Goal: Transaction & Acquisition: Purchase product/service

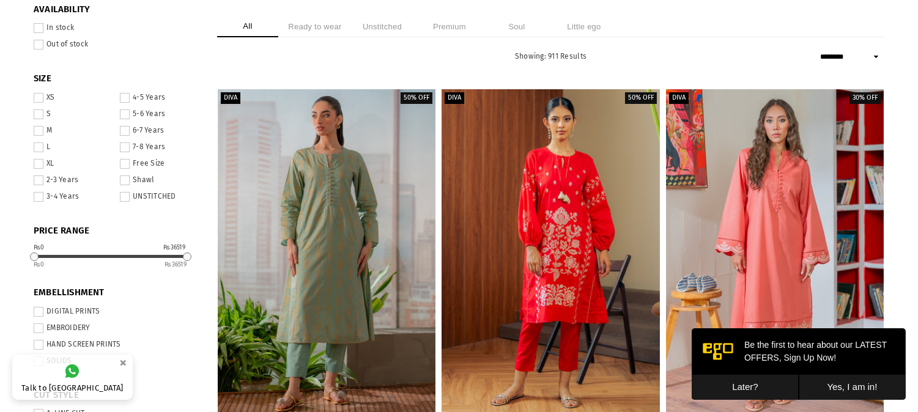
scroll to position [57, 0]
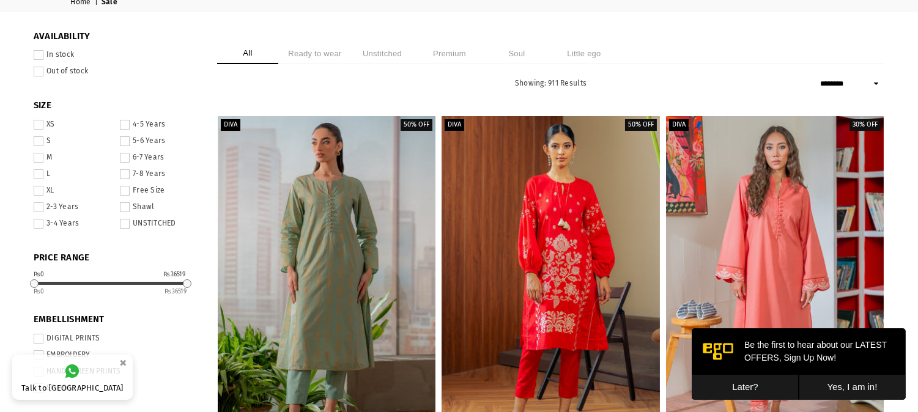
click at [783, 388] on button "Later?" at bounding box center [744, 386] width 107 height 25
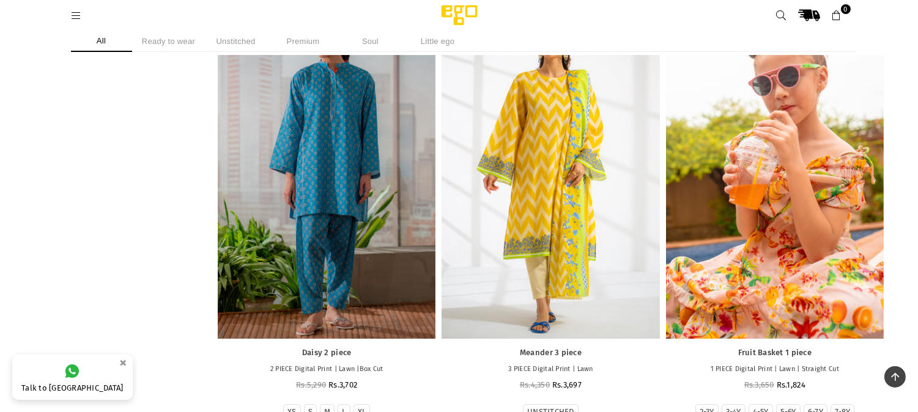
scroll to position [6123, 0]
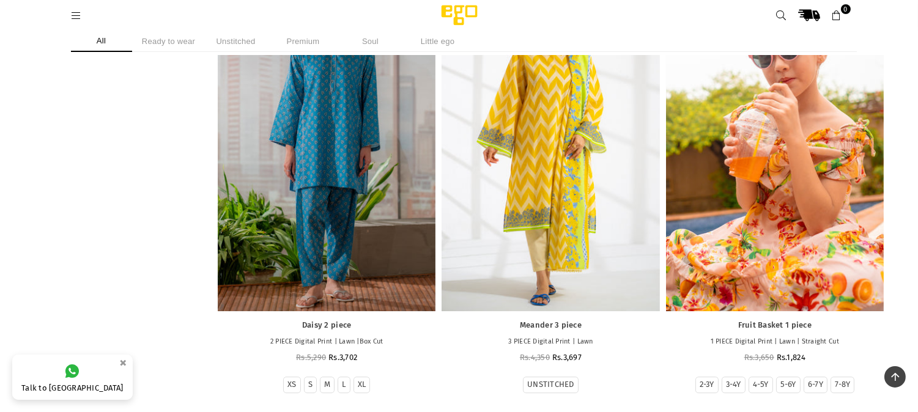
drag, startPoint x: 797, startPoint y: 136, endPoint x: 777, endPoint y: 143, distance: 20.9
click at [777, 143] on div at bounding box center [775, 147] width 218 height 327
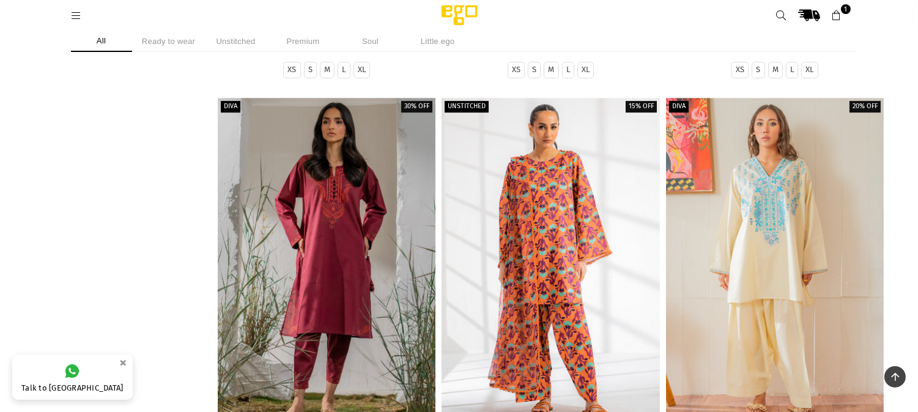
scroll to position [0, 0]
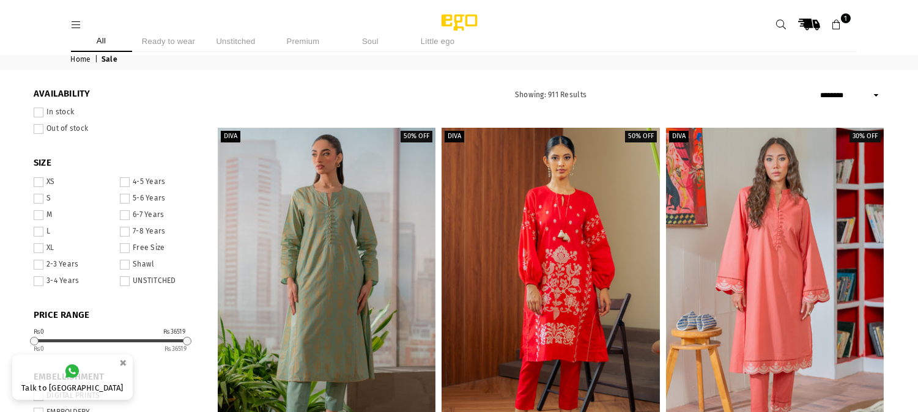
click at [874, 94] on select "**********" at bounding box center [850, 95] width 67 height 15
click at [817, 88] on select "**********" at bounding box center [850, 95] width 67 height 15
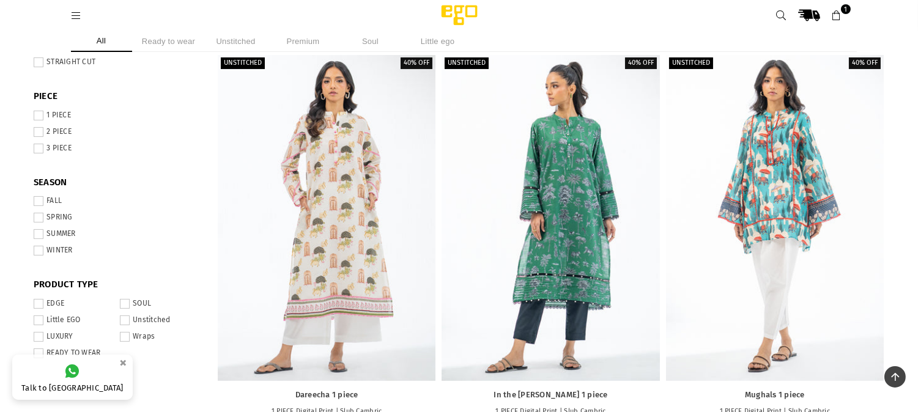
scroll to position [510, 0]
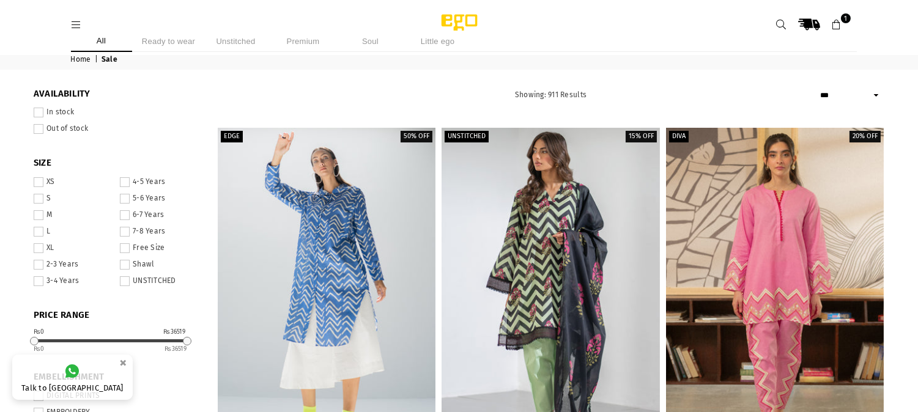
click at [871, 93] on select "**********" at bounding box center [850, 95] width 67 height 15
select select "**********"
click at [817, 88] on select "**********" at bounding box center [850, 95] width 67 height 15
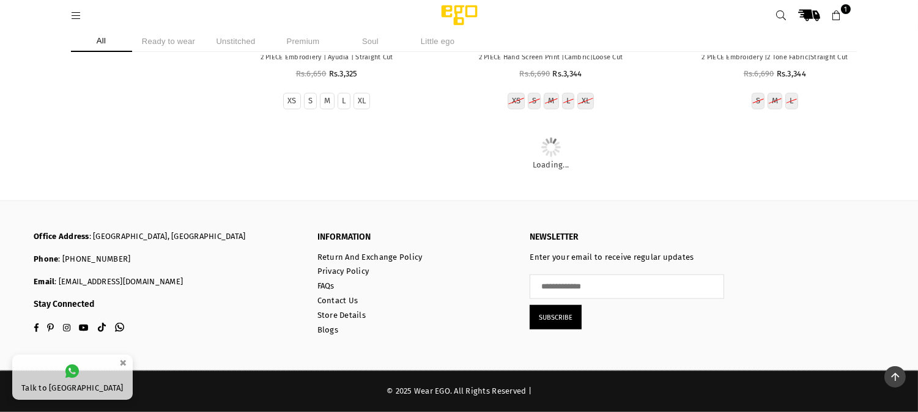
scroll to position [26979, 0]
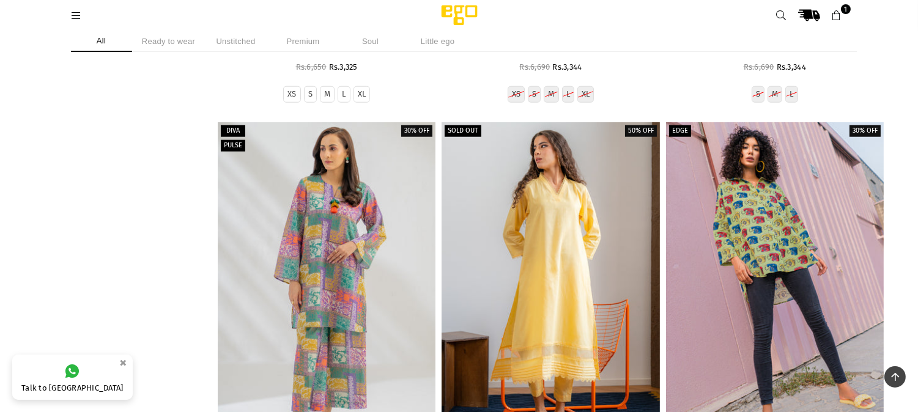
click at [841, 15] on link "1" at bounding box center [837, 15] width 22 height 22
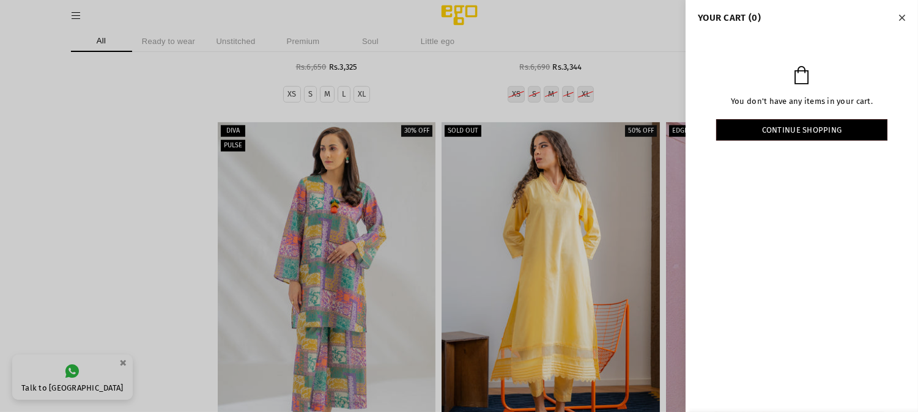
click at [841, 15] on h4 "YOUR CART (0)" at bounding box center [802, 17] width 208 height 11
click at [899, 15] on icon "Close" at bounding box center [901, 17] width 7 height 9
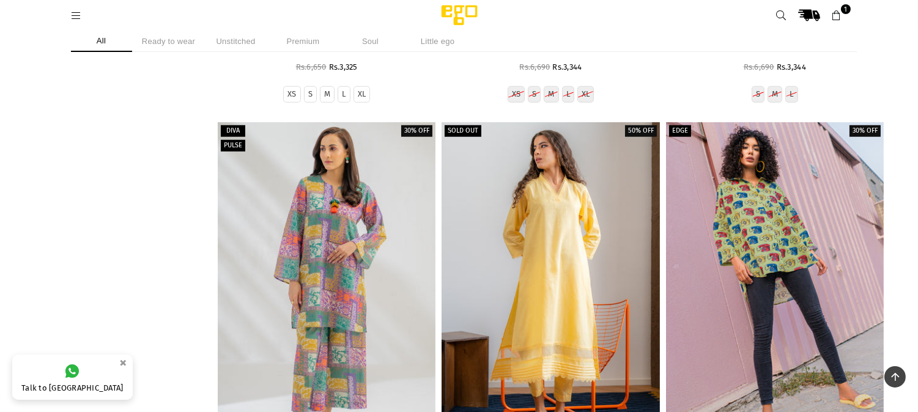
click at [899, 15] on div "Ego .st0 { fill: #000000; } 1" at bounding box center [459, 15] width 918 height 31
click at [835, 14] on icon at bounding box center [836, 15] width 11 height 11
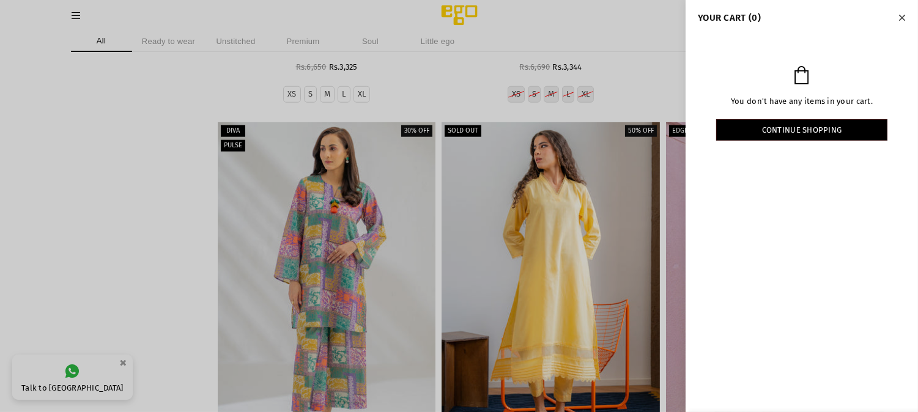
click at [835, 14] on h4 "YOUR CART (0)" at bounding box center [802, 17] width 208 height 11
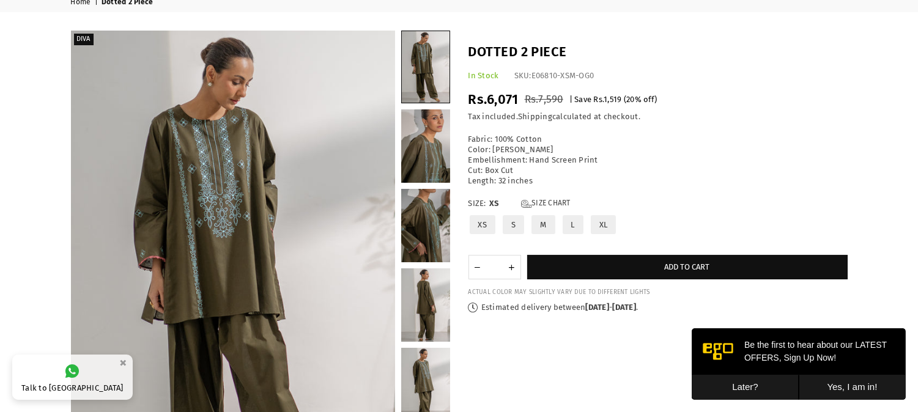
scroll to position [31, 0]
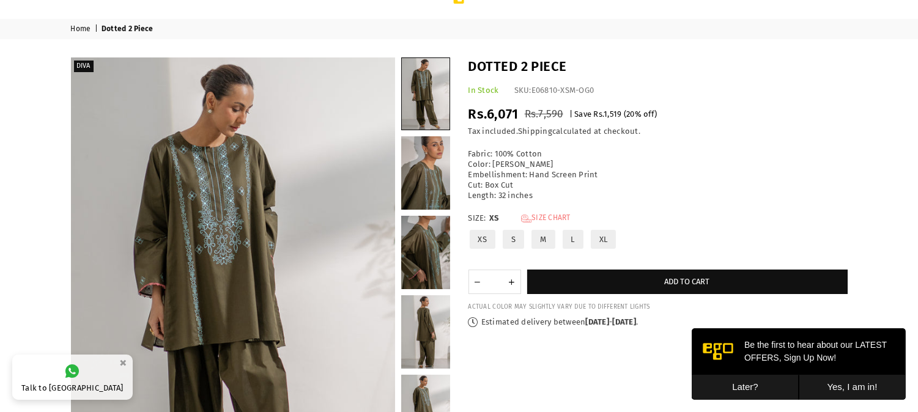
click at [553, 217] on link "Size Chart" at bounding box center [546, 218] width 50 height 10
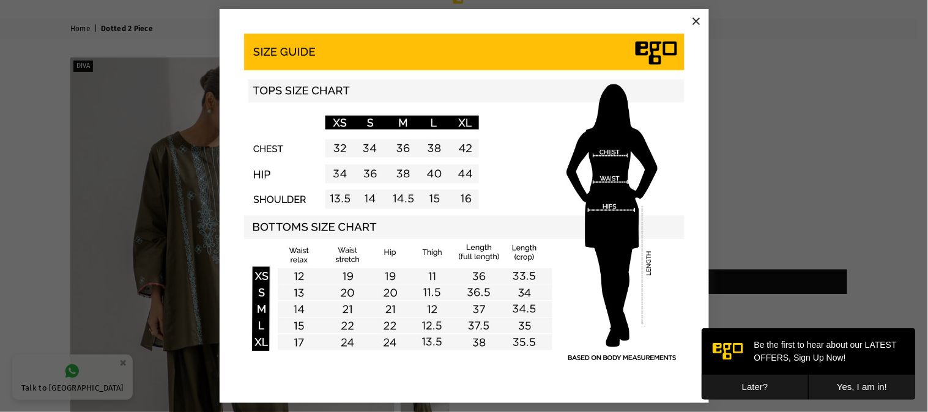
click at [695, 15] on button "×" at bounding box center [696, 21] width 18 height 18
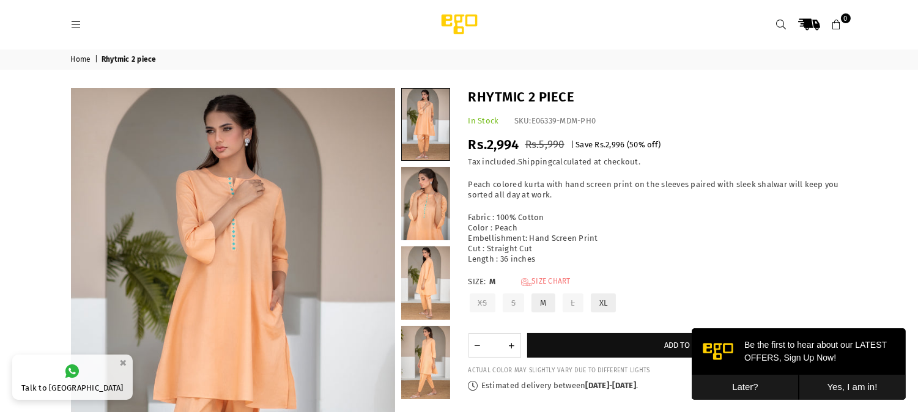
click at [546, 279] on link "Size Chart" at bounding box center [546, 282] width 50 height 10
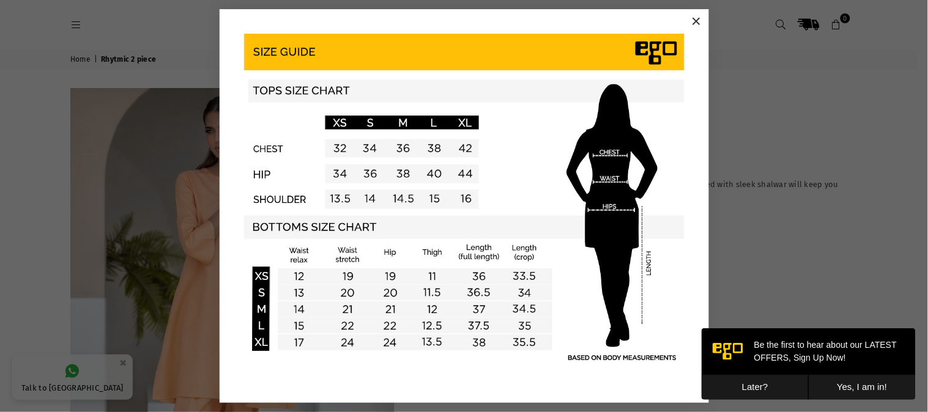
click at [697, 21] on button "×" at bounding box center [696, 21] width 18 height 18
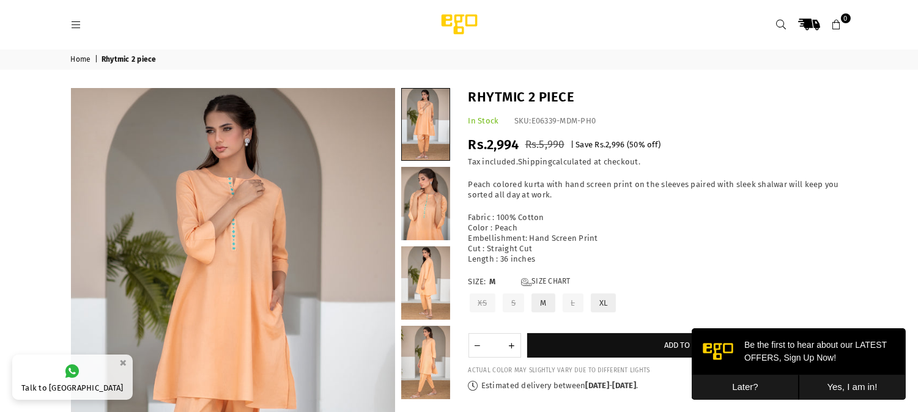
click at [755, 386] on button "Later?" at bounding box center [744, 386] width 107 height 25
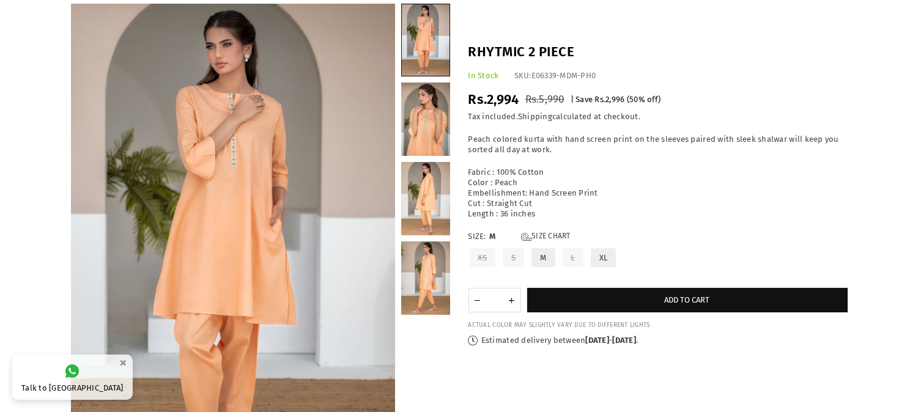
scroll to position [57, 0]
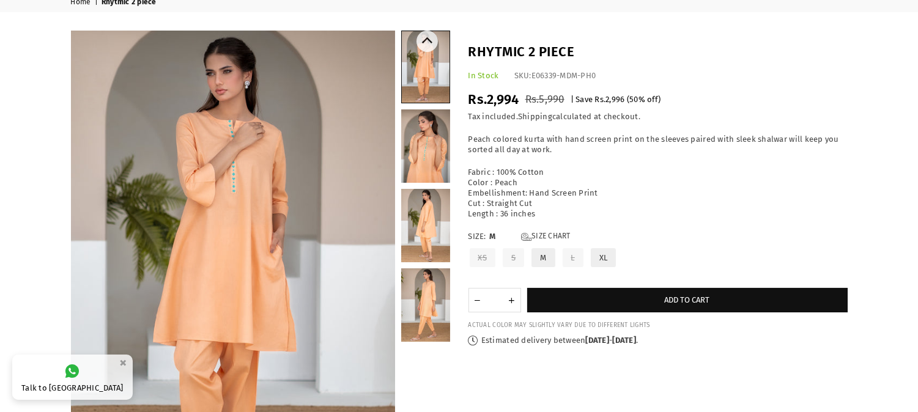
click at [434, 142] on link at bounding box center [425, 145] width 49 height 73
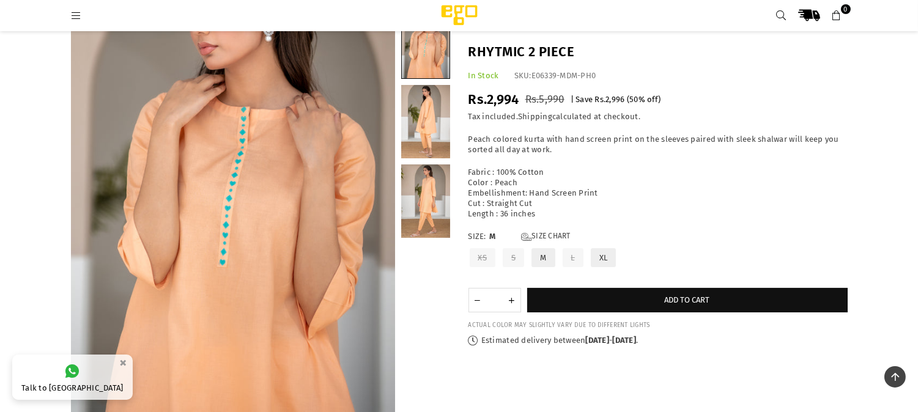
scroll to position [115, 0]
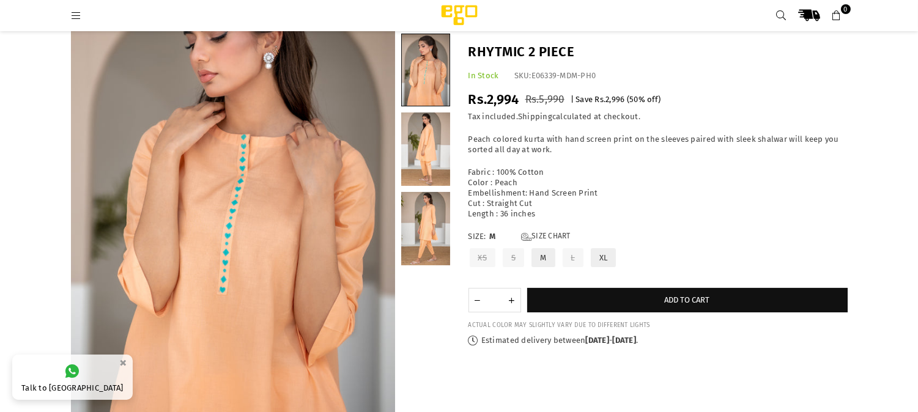
click at [433, 147] on link at bounding box center [425, 149] width 49 height 73
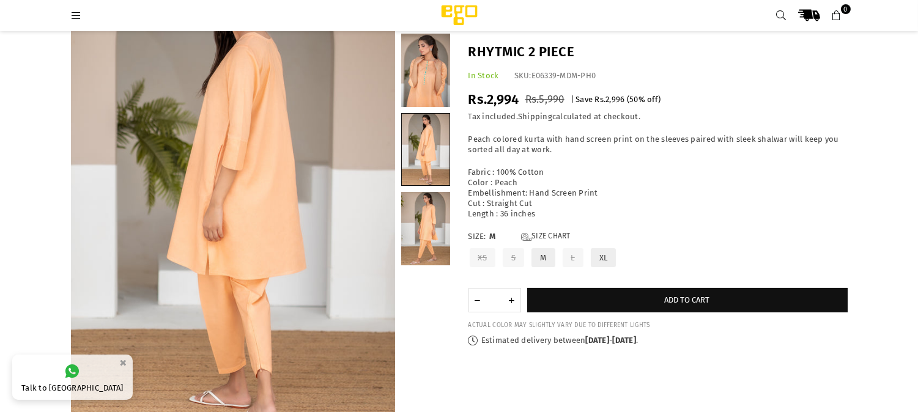
click at [437, 212] on link at bounding box center [425, 228] width 49 height 73
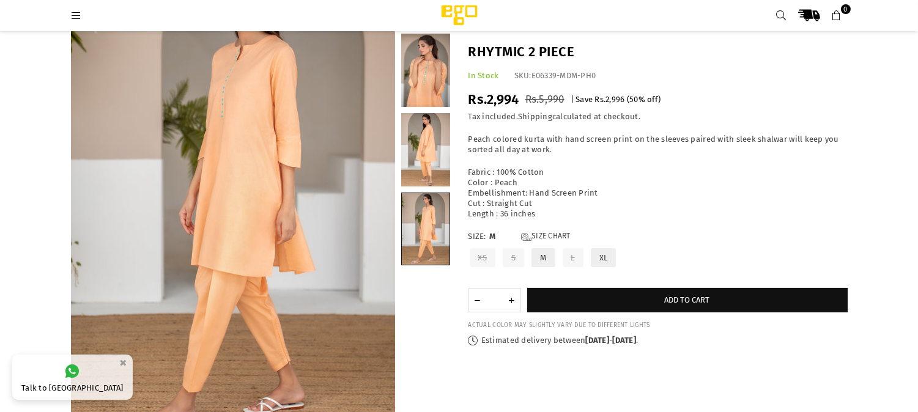
click at [442, 68] on link at bounding box center [425, 70] width 49 height 73
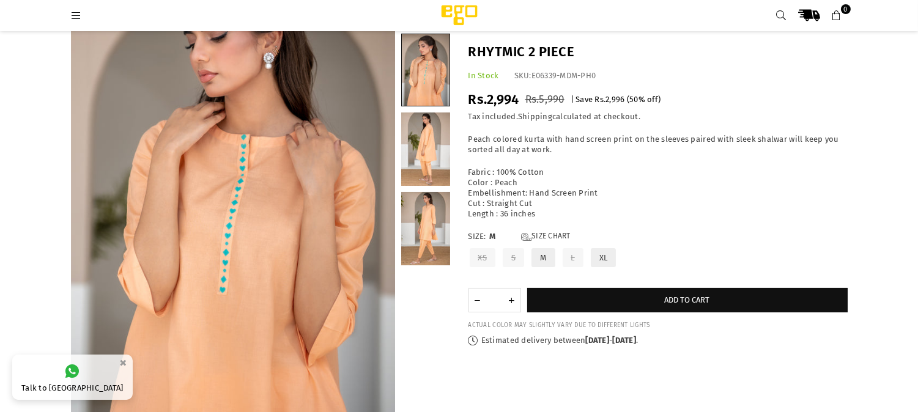
click at [437, 139] on link at bounding box center [425, 149] width 49 height 73
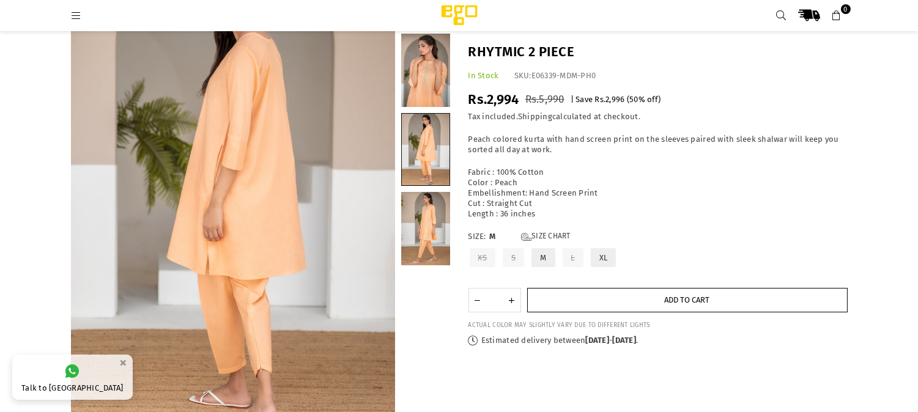
click at [685, 298] on span "Add to cart" at bounding box center [687, 299] width 45 height 9
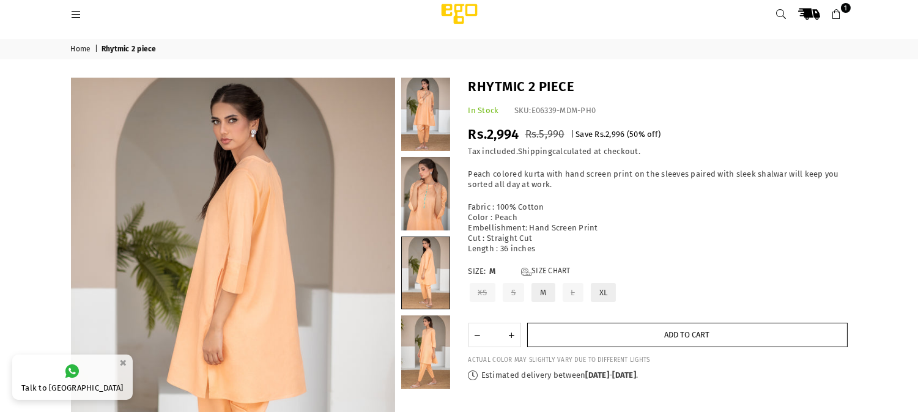
scroll to position [7, 0]
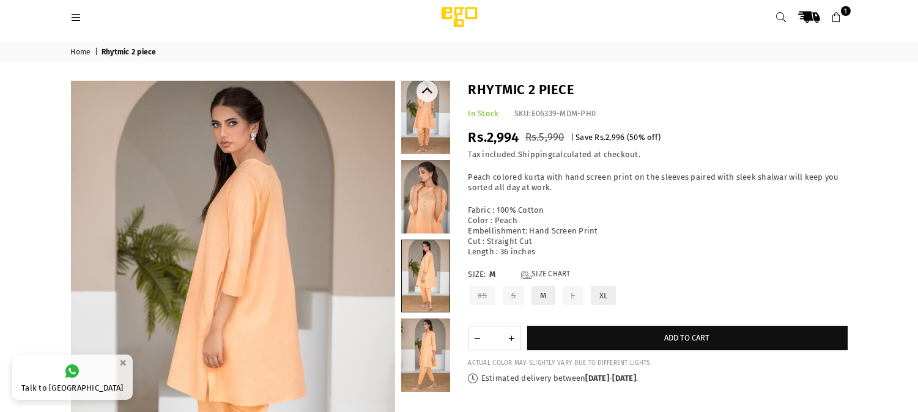
click at [428, 214] on link at bounding box center [425, 196] width 49 height 73
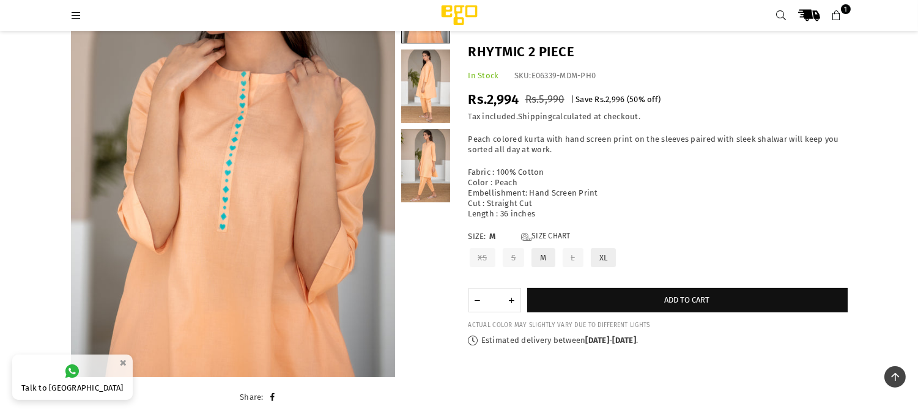
scroll to position [153, 0]
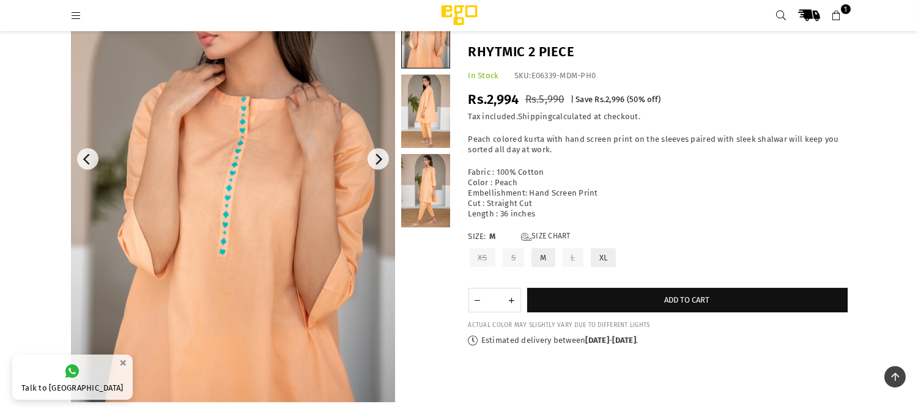
click at [253, 240] on img at bounding box center [233, 159] width 324 height 486
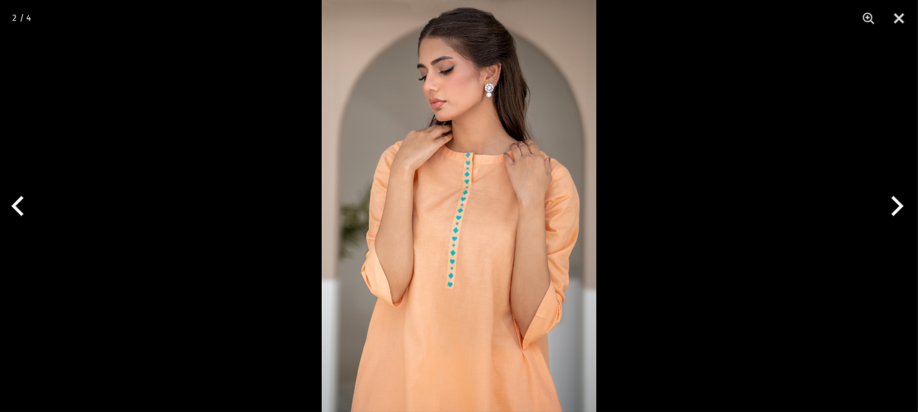
click at [484, 226] on img at bounding box center [459, 206] width 275 height 412
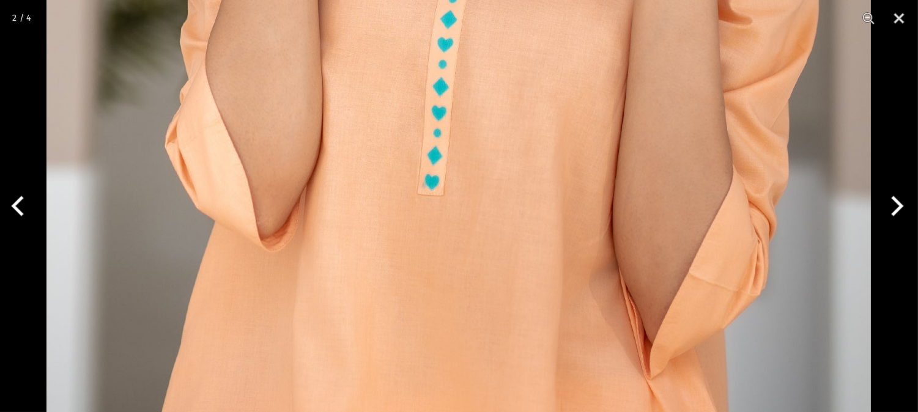
click at [887, 202] on button "Next" at bounding box center [895, 206] width 46 height 61
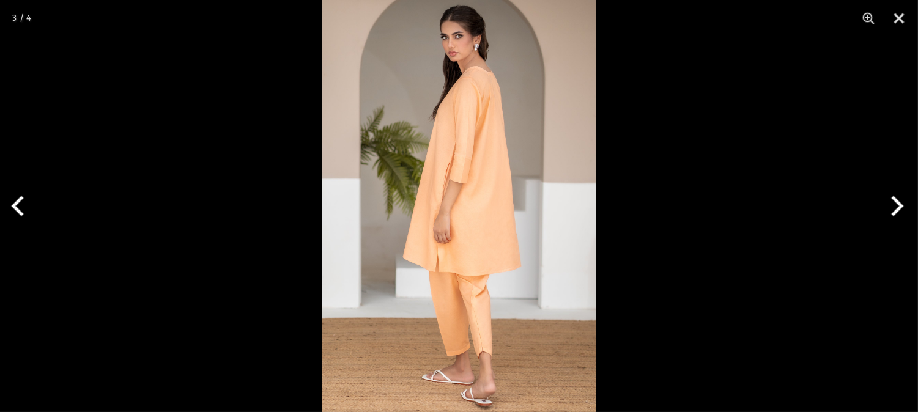
click at [489, 337] on img at bounding box center [459, 206] width 275 height 412
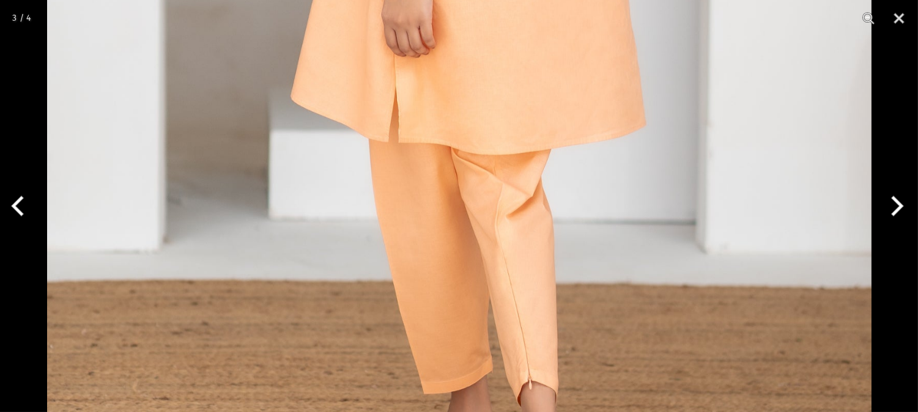
click at [898, 207] on button "Next" at bounding box center [895, 206] width 46 height 61
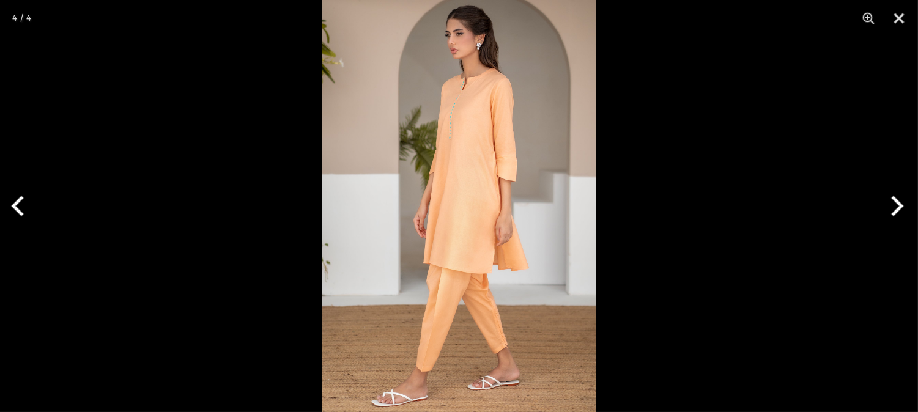
click at [898, 207] on button "Next" at bounding box center [895, 206] width 46 height 61
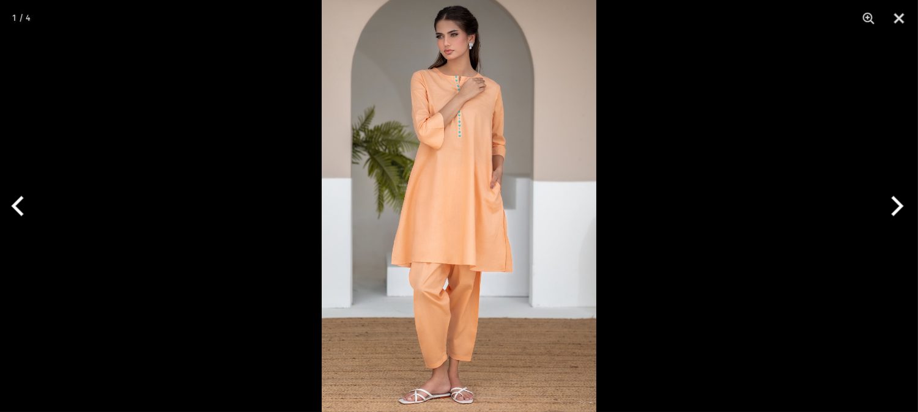
click at [898, 207] on button "Next" at bounding box center [895, 206] width 46 height 61
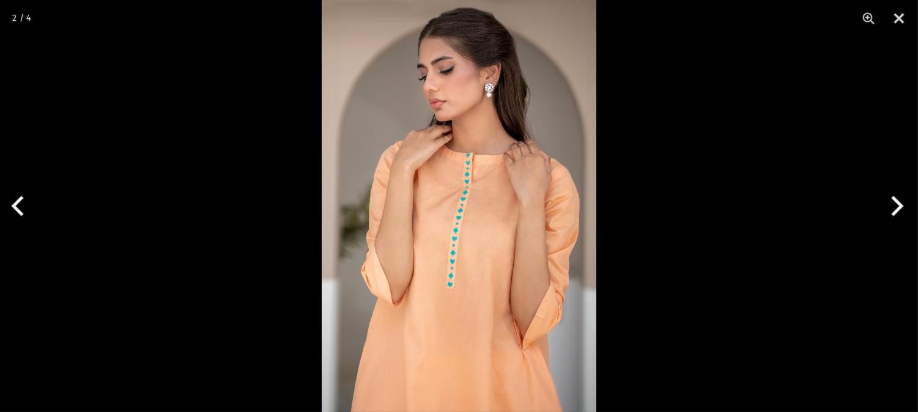
click at [898, 207] on button "Next" at bounding box center [895, 206] width 46 height 61
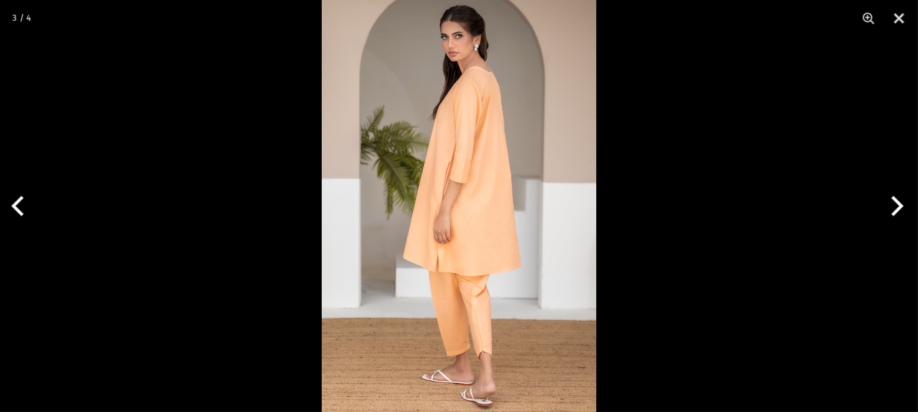
click at [898, 207] on button "Next" at bounding box center [895, 206] width 46 height 61
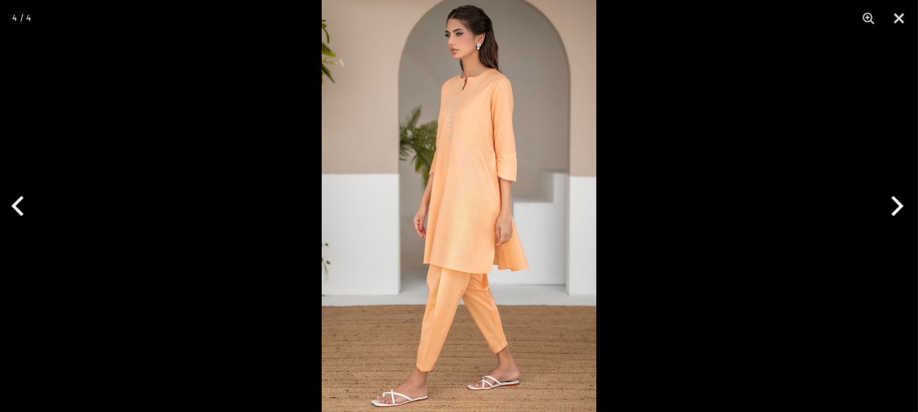
click at [898, 207] on button "Next" at bounding box center [895, 206] width 46 height 61
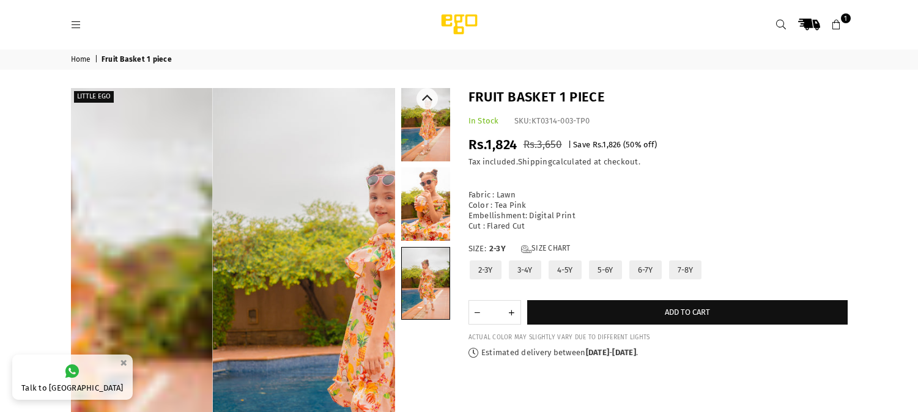
drag, startPoint x: 0, startPoint y: 0, endPoint x: 433, endPoint y: 235, distance: 492.5
click at [433, 248] on link at bounding box center [426, 284] width 48 height 72
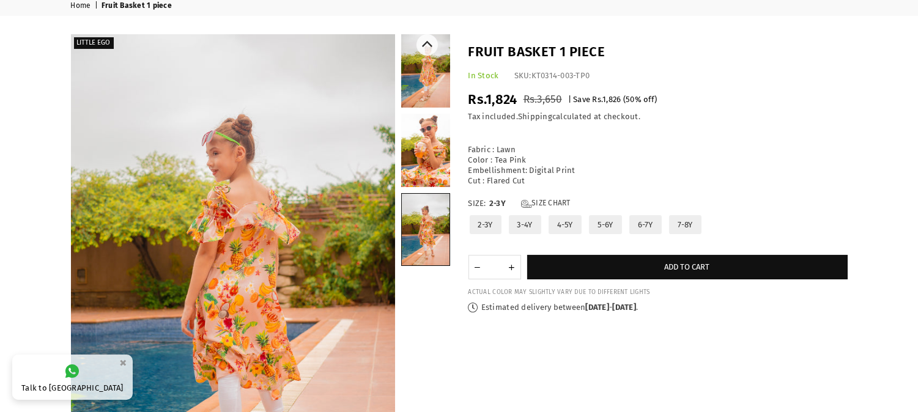
click at [432, 166] on link at bounding box center [425, 150] width 49 height 73
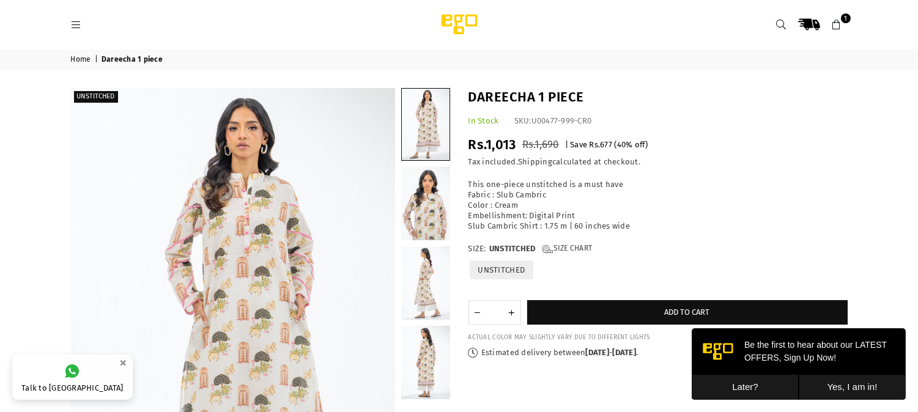
click at [511, 313] on button "Increase quantity for Dareecha 1 piece" at bounding box center [511, 312] width 17 height 23
type input "*"
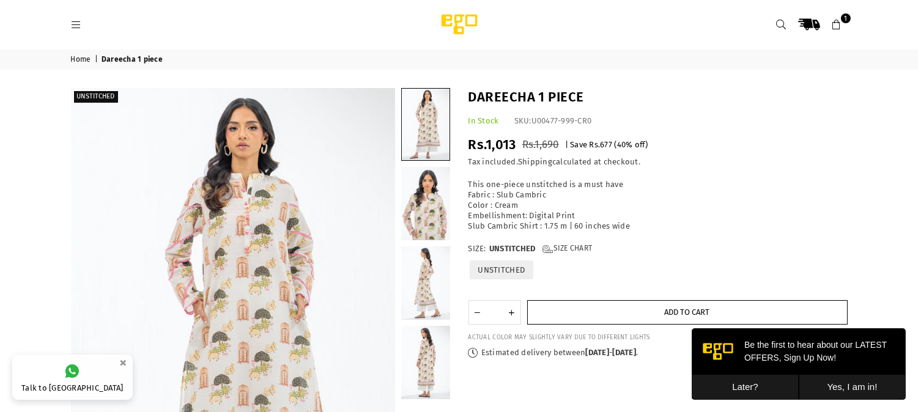
click at [599, 308] on button "Add to cart" at bounding box center [687, 312] width 320 height 24
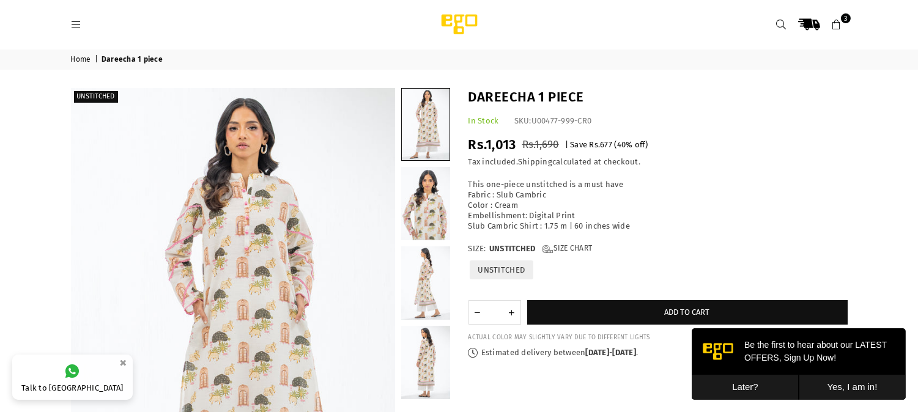
click at [837, 22] on icon at bounding box center [836, 25] width 11 height 11
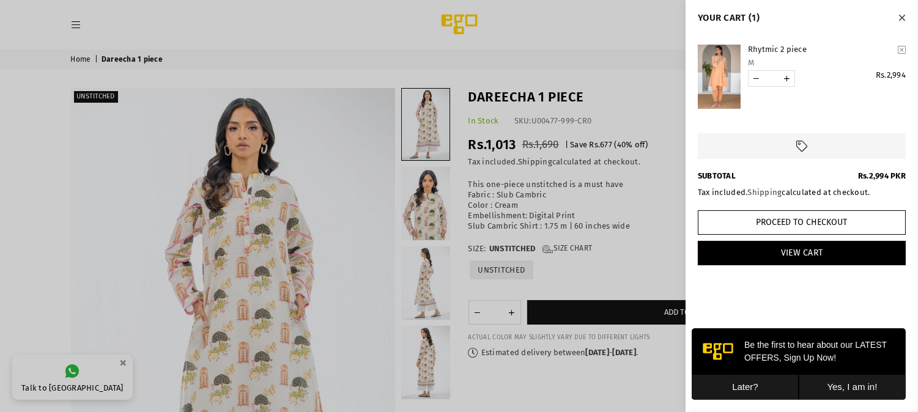
click at [662, 180] on div at bounding box center [459, 206] width 918 height 412
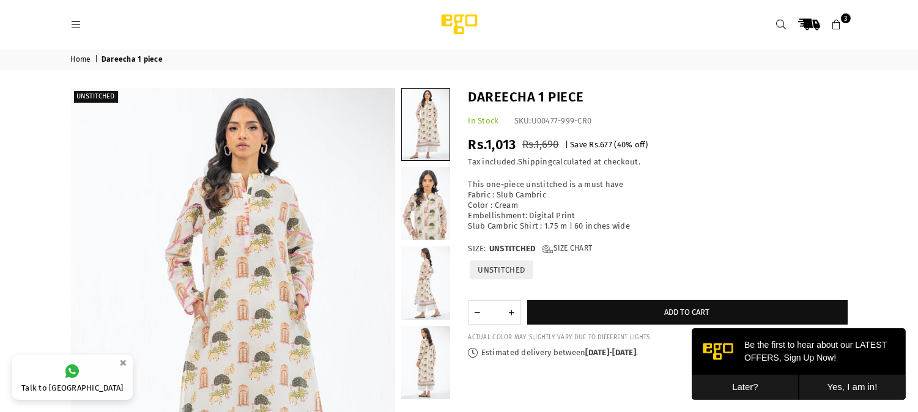
click at [836, 21] on icon at bounding box center [836, 25] width 11 height 11
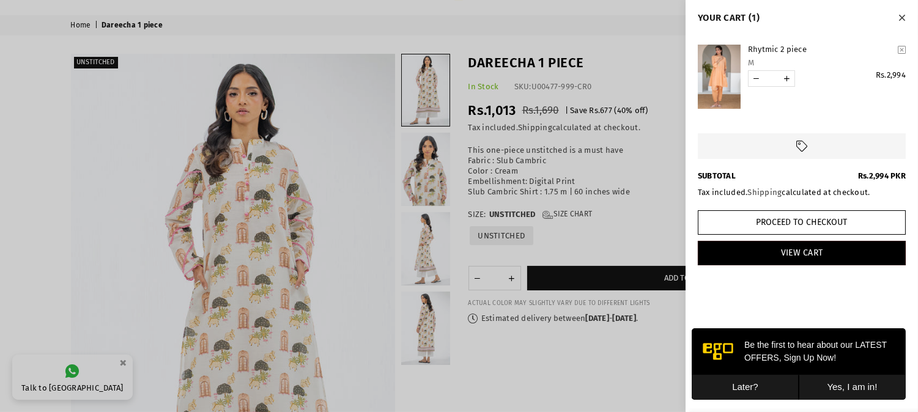
scroll to position [10, 0]
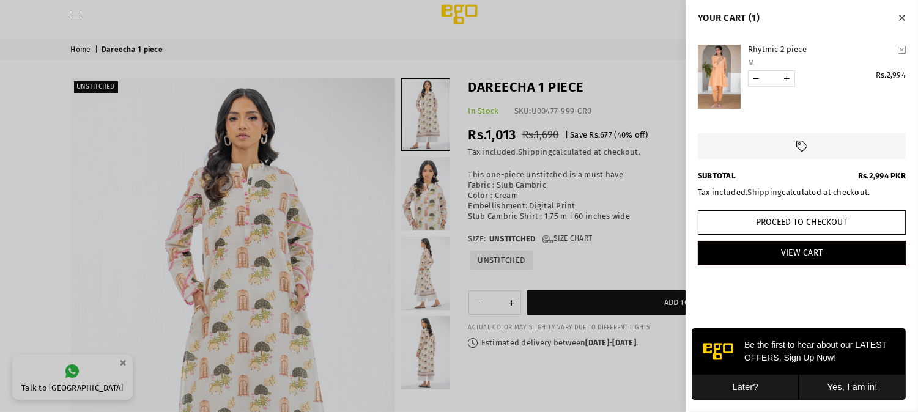
click at [620, 23] on div at bounding box center [459, 206] width 918 height 412
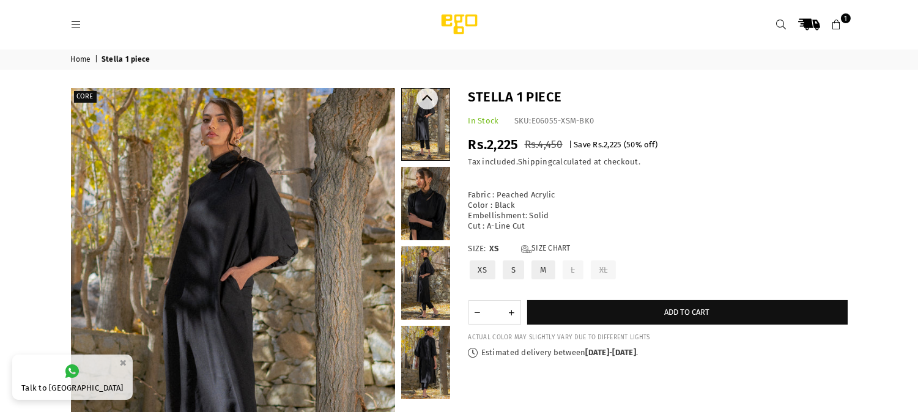
click at [433, 205] on link at bounding box center [425, 203] width 49 height 73
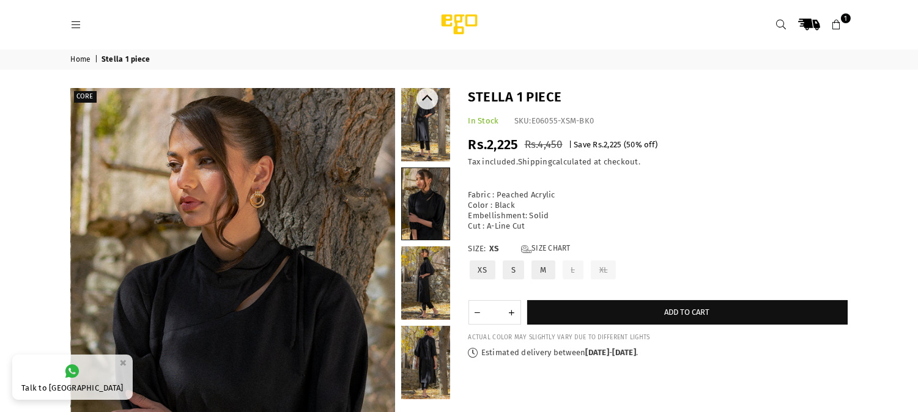
click at [433, 278] on link at bounding box center [425, 282] width 49 height 73
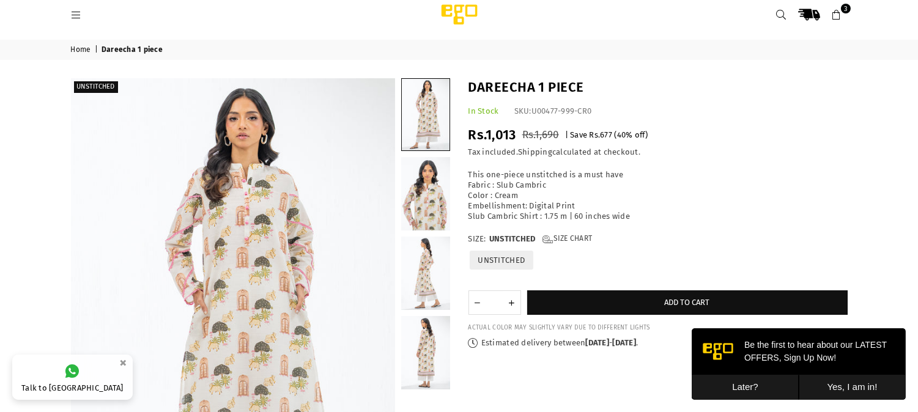
click at [515, 297] on button "Increase quantity for Dareecha 1 piece" at bounding box center [511, 302] width 17 height 23
type input "*"
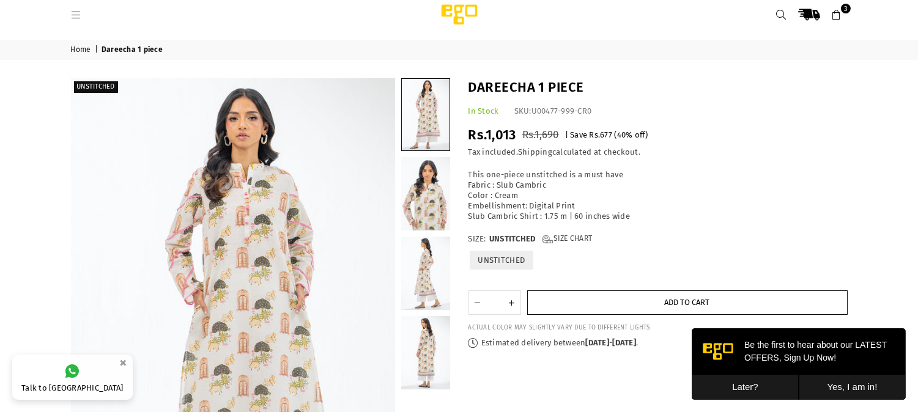
click at [557, 300] on button "Add to cart" at bounding box center [687, 302] width 320 height 24
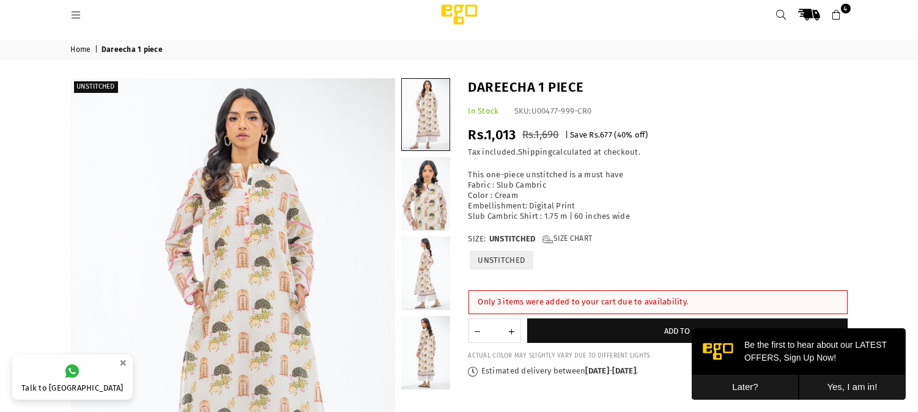
click at [832, 10] on icon at bounding box center [836, 15] width 11 height 11
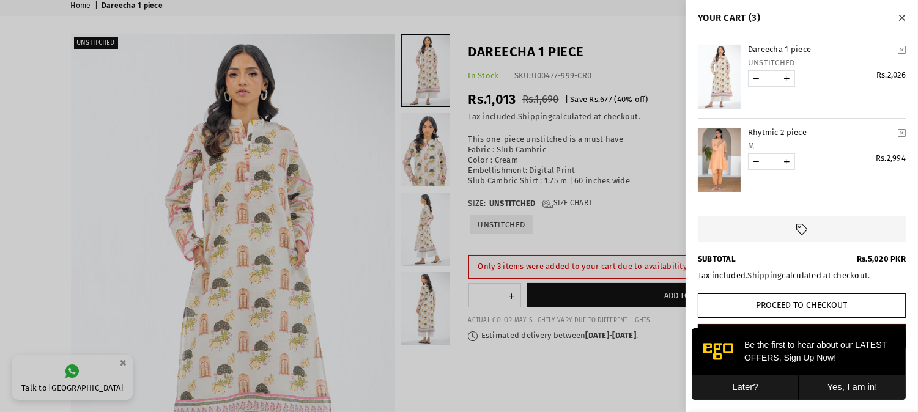
scroll to position [26, 0]
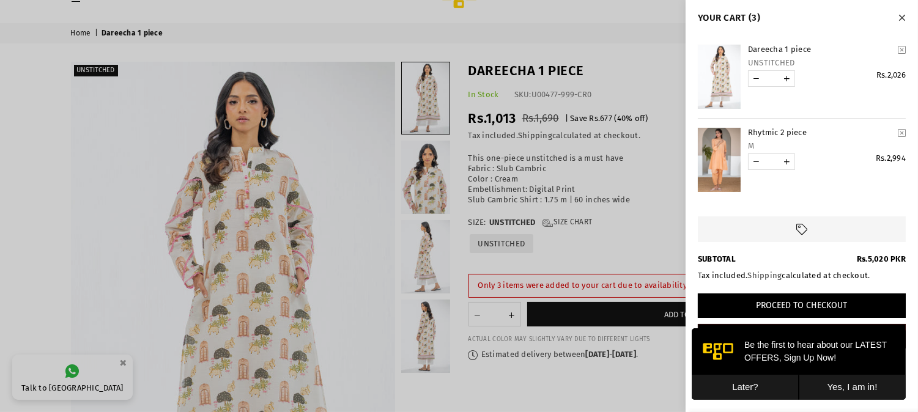
click at [793, 300] on button "Proceed to Checkout" at bounding box center [802, 306] width 208 height 24
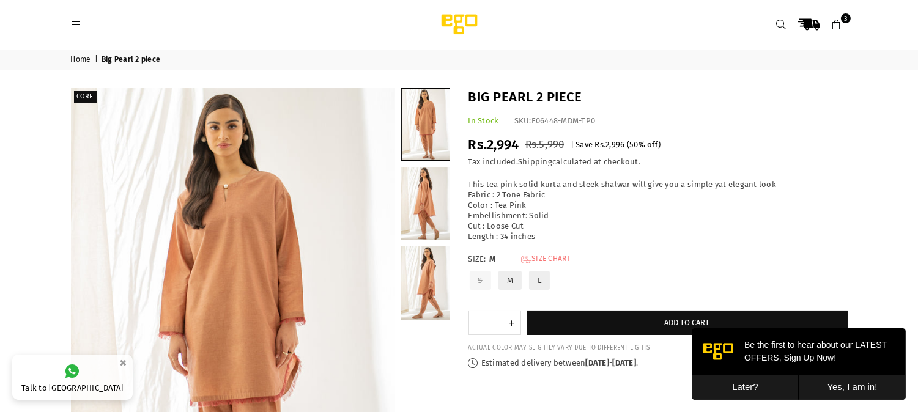
click at [549, 255] on link "Size Chart" at bounding box center [546, 259] width 50 height 10
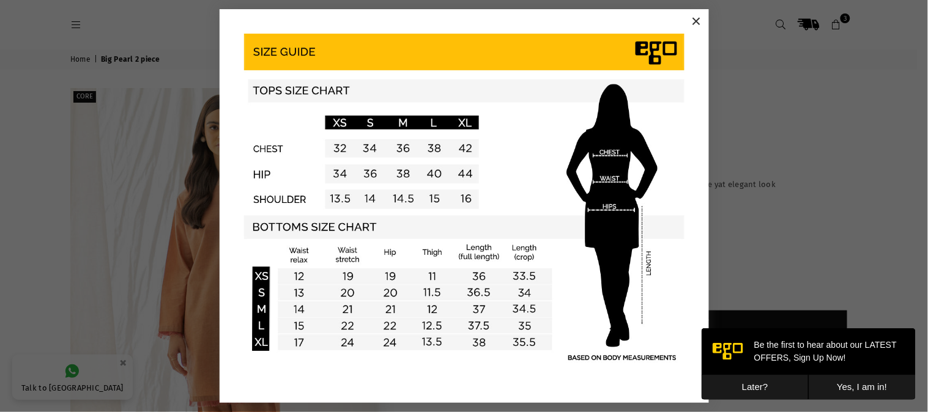
click at [695, 21] on button "×" at bounding box center [696, 21] width 18 height 18
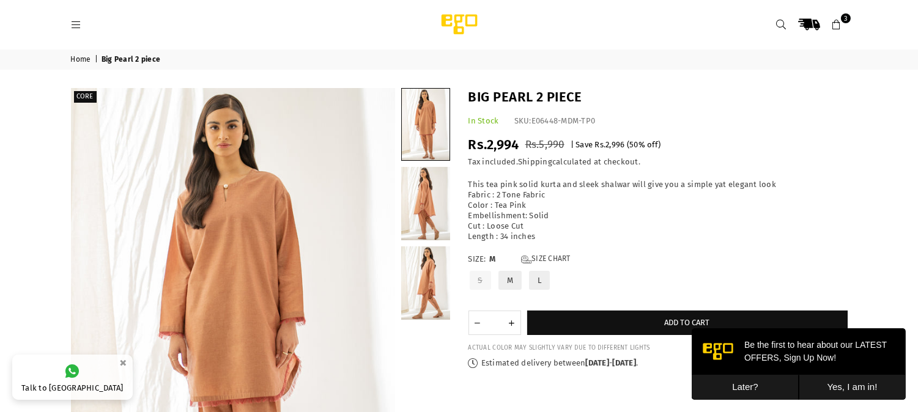
click at [733, 388] on button "Later?" at bounding box center [744, 386] width 107 height 25
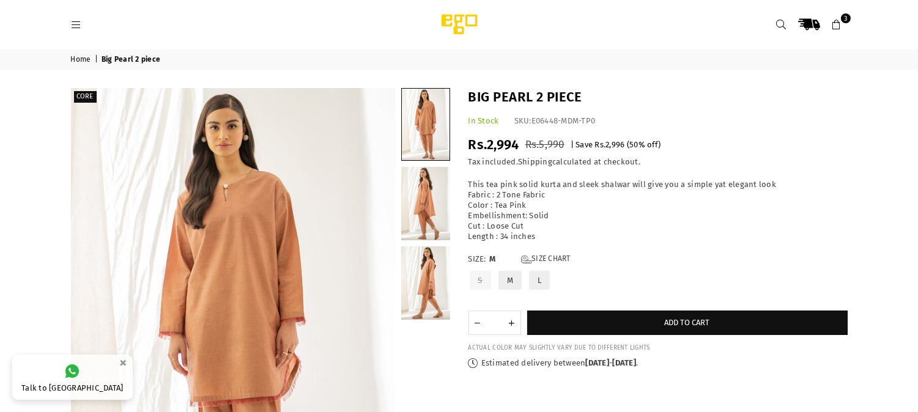
click at [808, 270] on div "Size: M Size Chart S M L" at bounding box center [657, 274] width 385 height 41
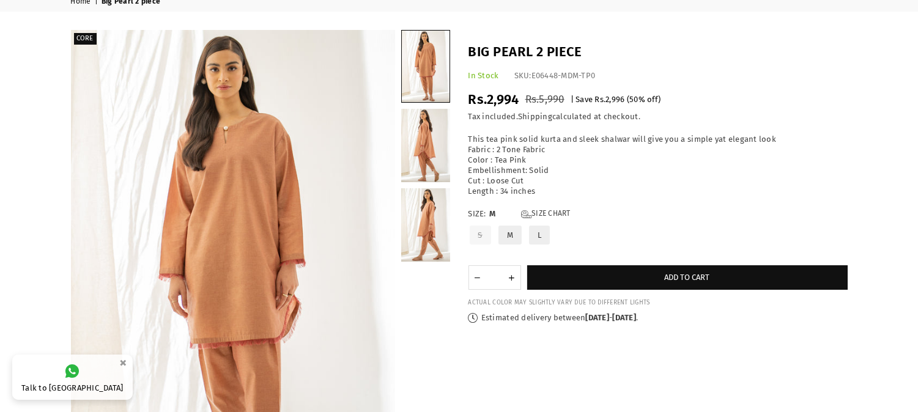
scroll to position [57, 0]
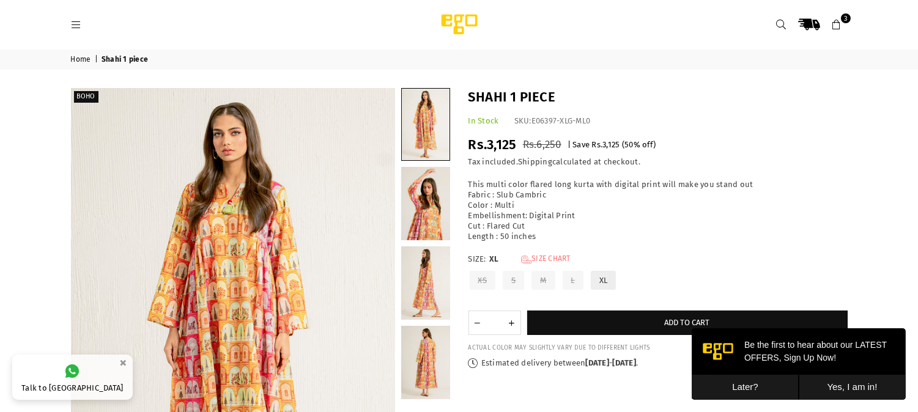
click at [550, 257] on link "Size Chart" at bounding box center [546, 259] width 50 height 10
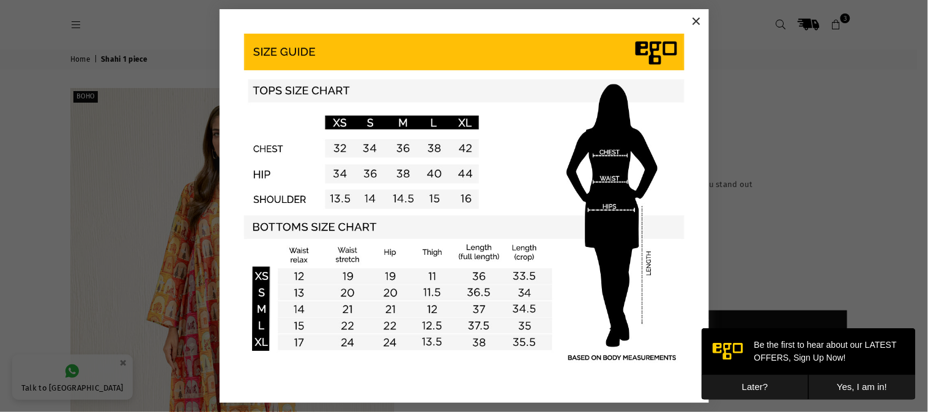
click at [700, 22] on button "×" at bounding box center [696, 21] width 18 height 18
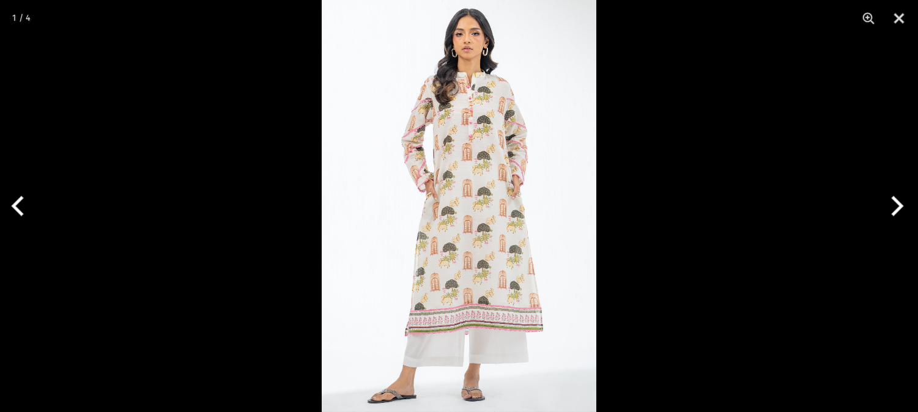
click at [322, 0] on div at bounding box center [322, 0] width 0 height 0
click at [908, 207] on button "Next" at bounding box center [895, 206] width 46 height 61
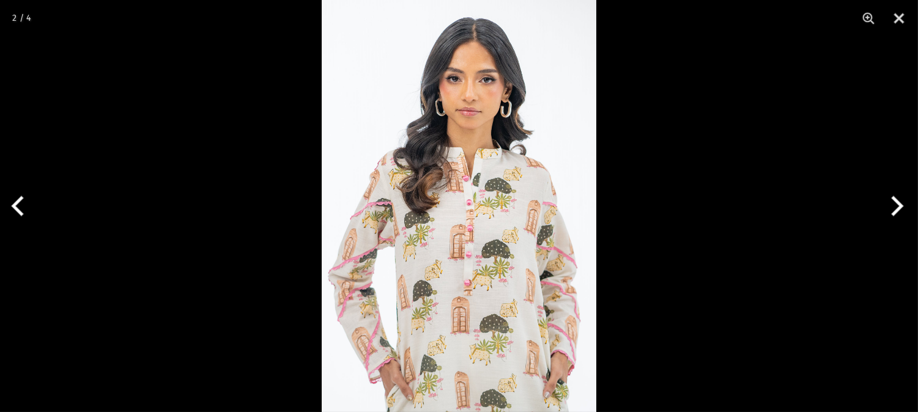
click at [523, 309] on img at bounding box center [459, 206] width 275 height 412
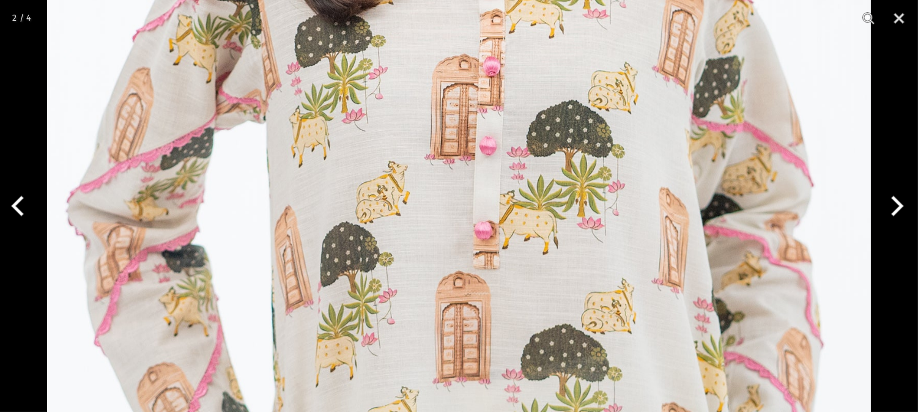
click at [523, 309] on img at bounding box center [459, 0] width 824 height 1236
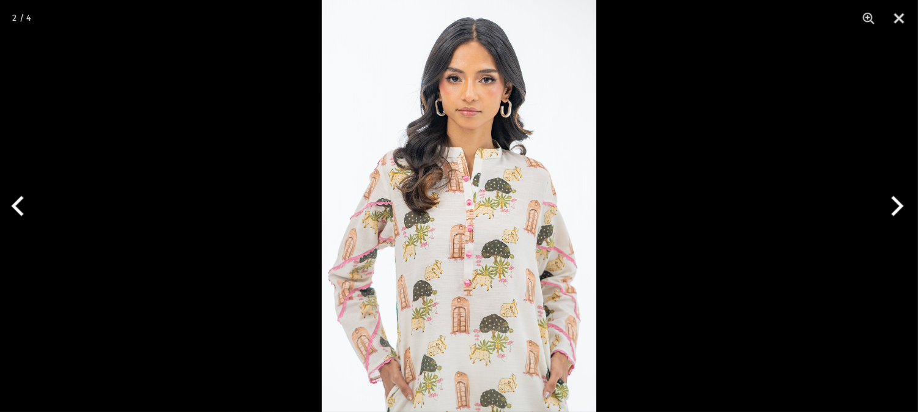
click at [523, 309] on img at bounding box center [459, 206] width 275 height 412
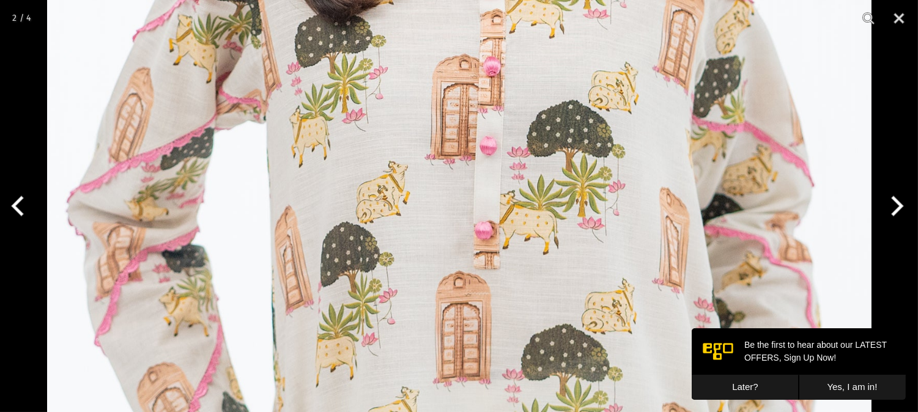
click at [607, 274] on img at bounding box center [459, 0] width 824 height 1236
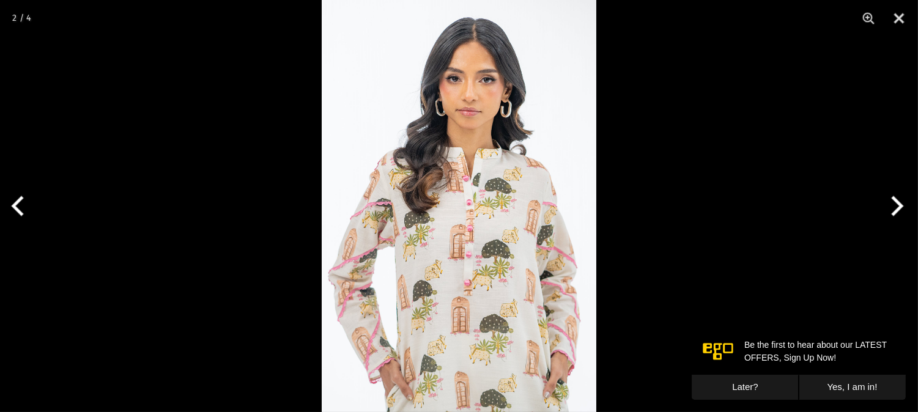
click at [700, 217] on div at bounding box center [459, 206] width 918 height 412
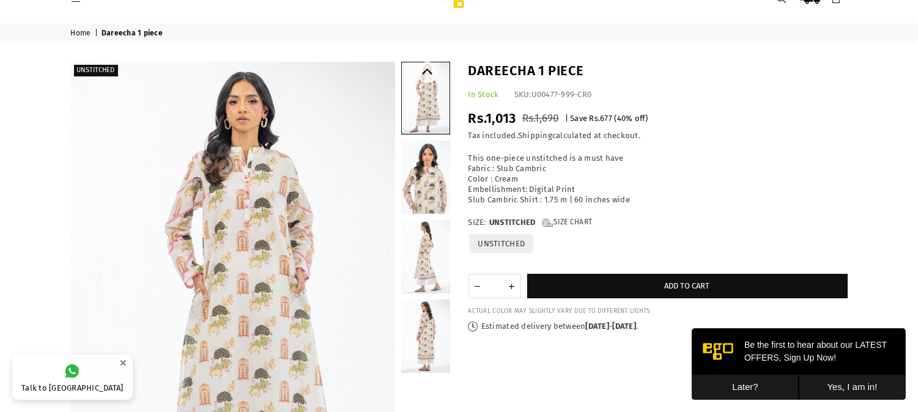
click at [426, 170] on link at bounding box center [425, 177] width 49 height 73
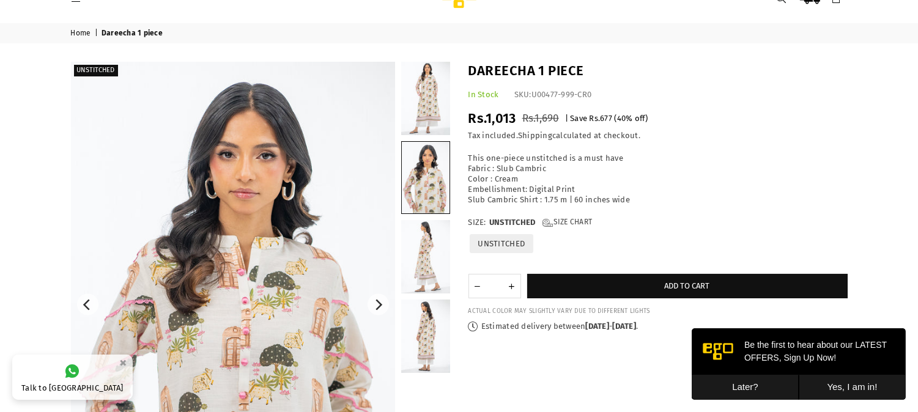
click at [272, 316] on img at bounding box center [233, 305] width 324 height 486
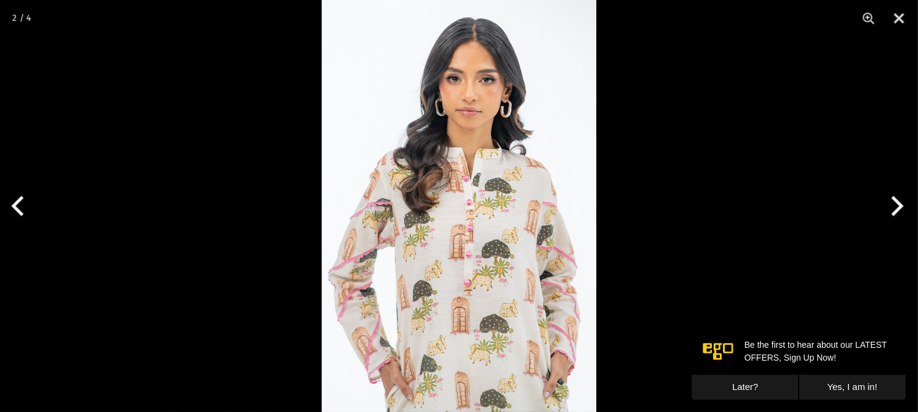
click at [471, 246] on img at bounding box center [459, 206] width 275 height 412
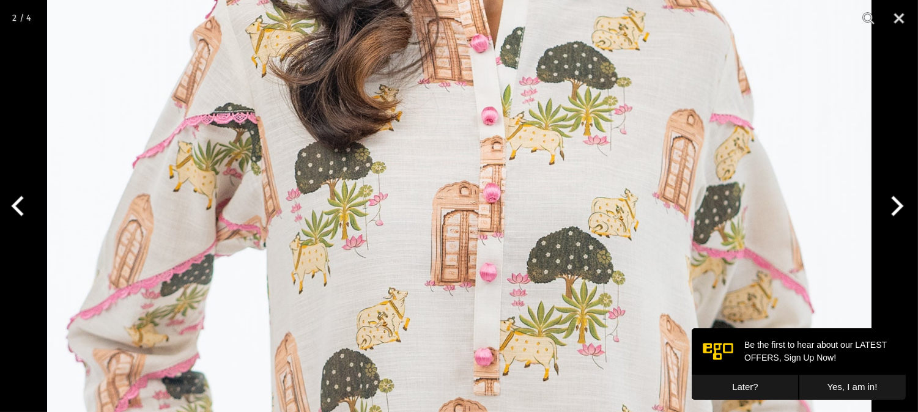
click at [471, 246] on img at bounding box center [459, 126] width 824 height 1236
